Goal: Transaction & Acquisition: Book appointment/travel/reservation

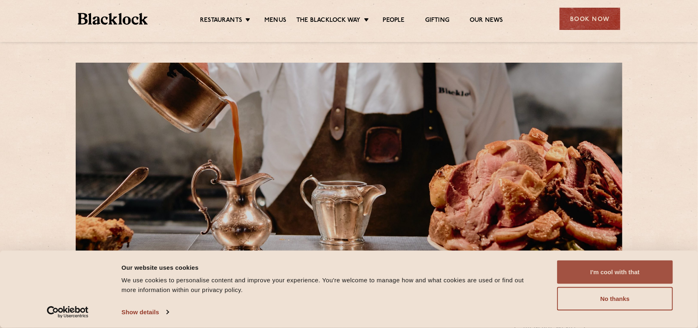
click at [587, 270] on button "I'm cool with that" at bounding box center [615, 272] width 116 height 23
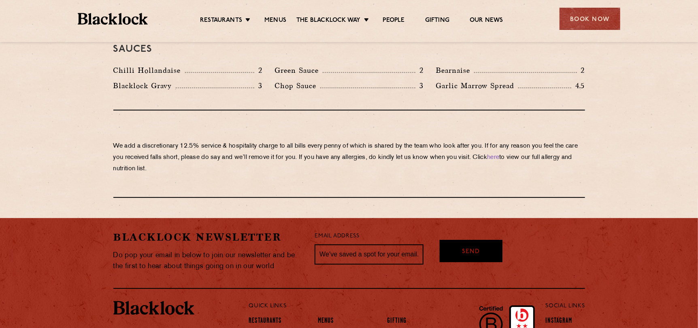
scroll to position [1416, 0]
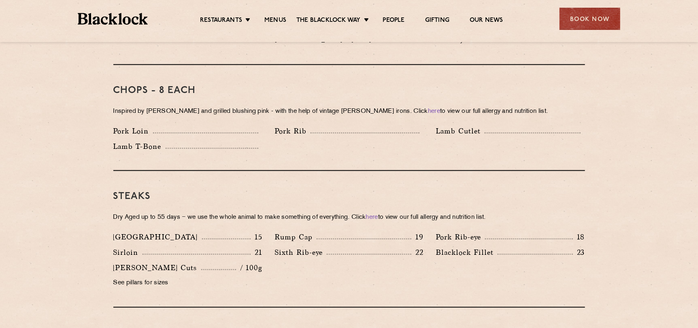
scroll to position [606, 0]
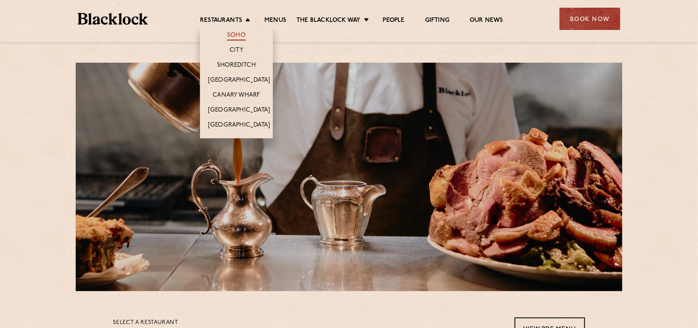
click at [236, 32] on link "Soho" at bounding box center [236, 36] width 19 height 9
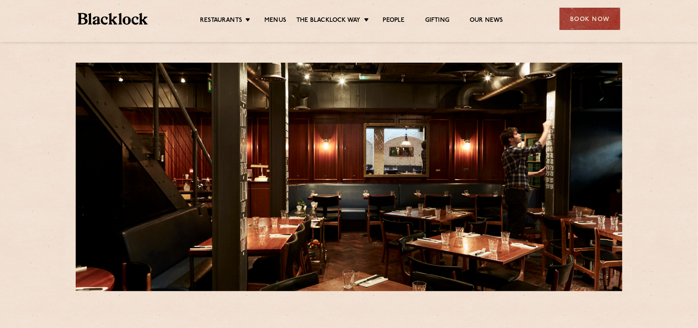
click at [587, 21] on div "Book Now" at bounding box center [589, 19] width 61 height 22
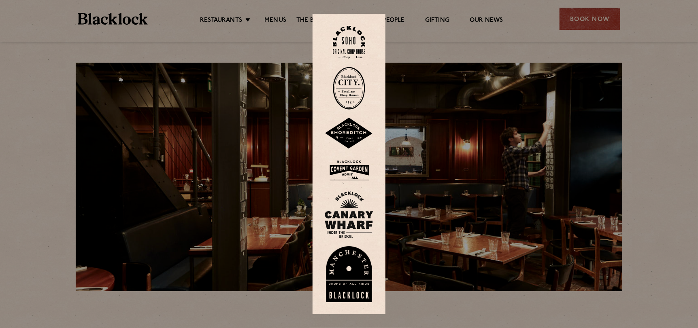
click at [353, 40] on img at bounding box center [349, 42] width 32 height 33
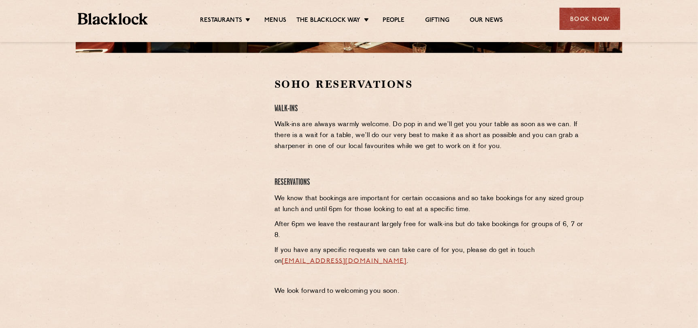
scroll to position [243, 0]
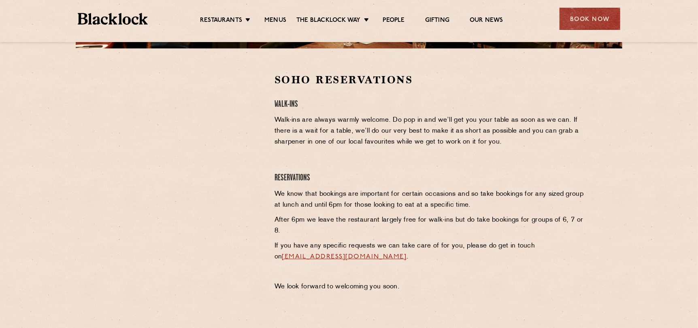
click at [176, 231] on div at bounding box center [187, 185] width 161 height 224
click at [595, 19] on div "Book Now" at bounding box center [589, 19] width 61 height 22
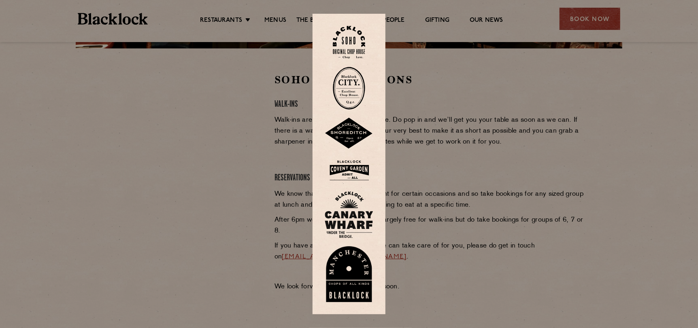
click at [353, 164] on img at bounding box center [349, 170] width 49 height 26
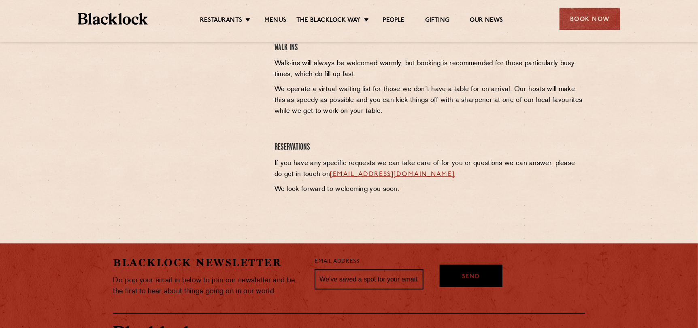
scroll to position [205, 0]
